Goal: Navigation & Orientation: Find specific page/section

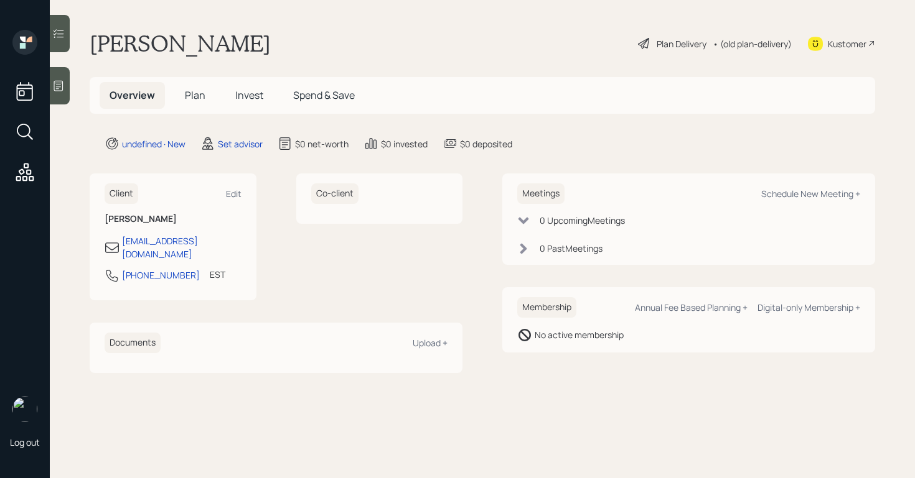
click at [63, 90] on icon at bounding box center [58, 86] width 12 height 12
